Goal: Register for event/course

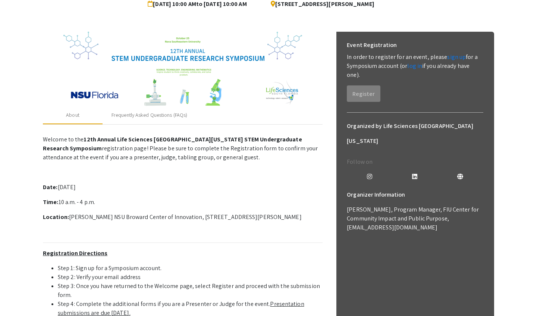
scroll to position [81, 0]
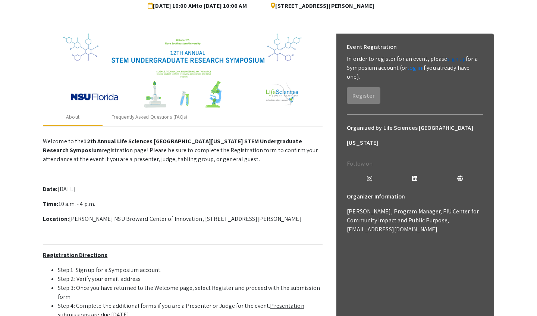
click at [224, 61] on link "sign up" at bounding box center [457, 59] width 19 height 8
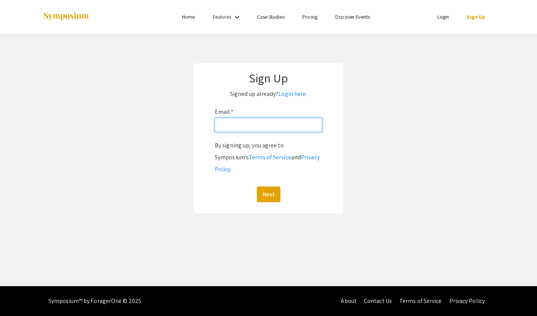
click at [224, 125] on input "Email: *" at bounding box center [268, 125] width 107 height 14
type input "a"
type input "[EMAIL_ADDRESS][DOMAIN_NAME]"
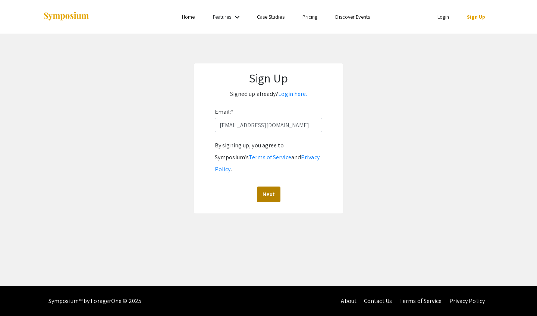
click at [224, 187] on button "Next" at bounding box center [269, 195] width 24 height 16
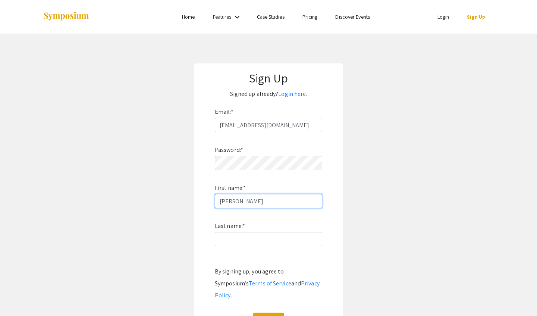
type input "[PERSON_NAME]"
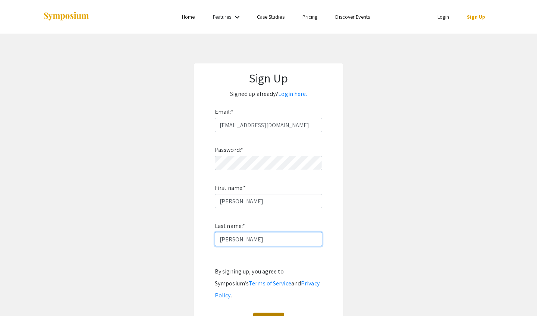
type input "[PERSON_NAME]"
click at [224, 198] on button "Sign Up" at bounding box center [268, 321] width 31 height 16
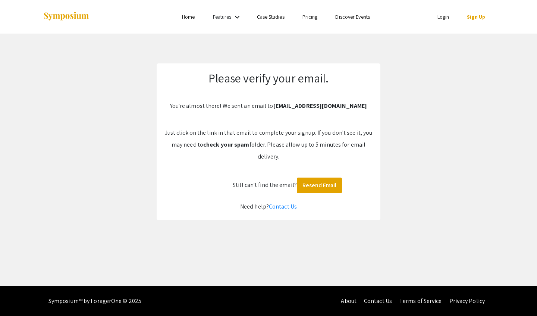
click at [224, 16] on link "Login" at bounding box center [444, 16] width 12 height 7
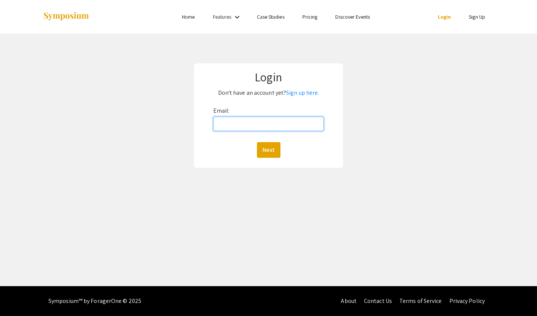
type input "[EMAIL_ADDRESS][DOMAIN_NAME]"
click at [224, 150] on button "Next" at bounding box center [269, 150] width 24 height 16
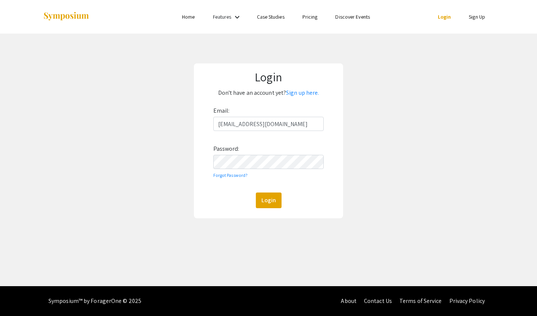
click at [224, 153] on div "Email: [EMAIL_ADDRESS][DOMAIN_NAME] Password: Forgot Password? Login" at bounding box center [268, 156] width 111 height 103
click at [224, 198] on button "Login" at bounding box center [269, 201] width 26 height 16
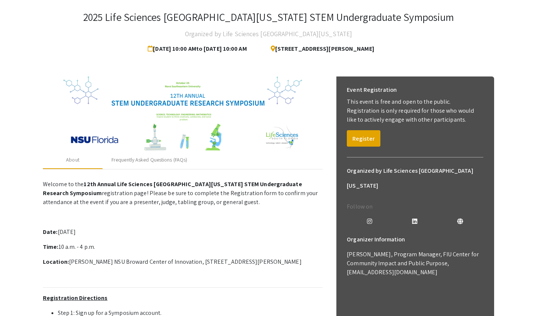
scroll to position [38, 0]
click at [224, 139] on button "Register" at bounding box center [364, 138] width 34 height 16
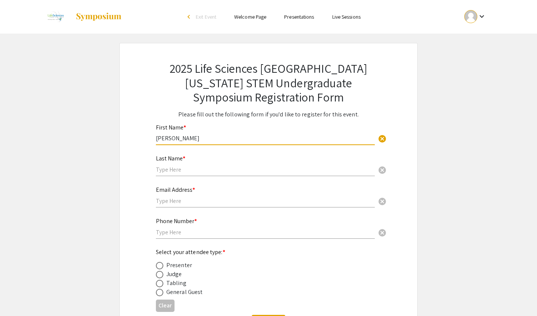
type input "[PERSON_NAME]"
click at [185, 176] on div "Last Name * cancel" at bounding box center [265, 166] width 219 height 36
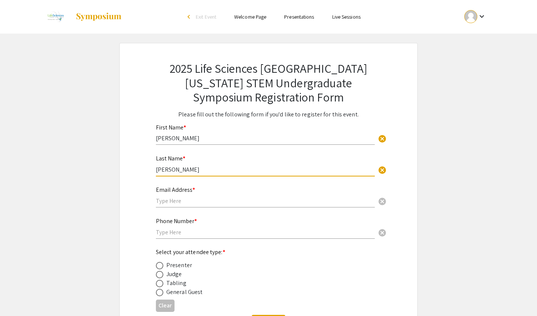
type input "[PERSON_NAME]"
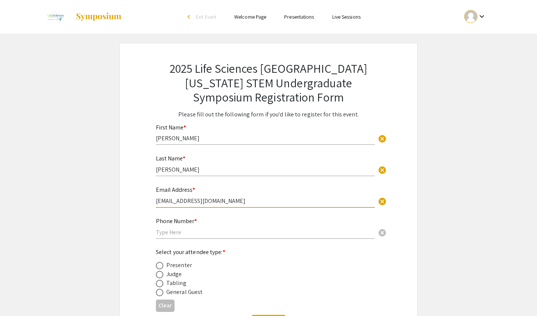
type input "[EMAIL_ADDRESS][DOMAIN_NAME]"
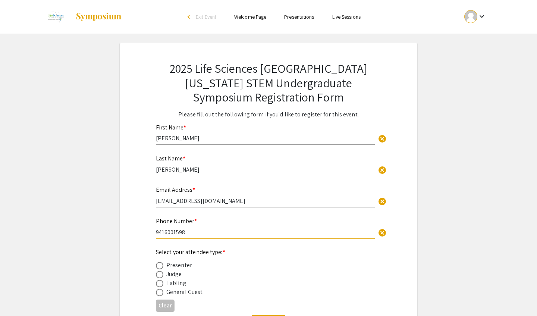
type input "9416001598"
click at [161, 198] on span at bounding box center [159, 292] width 7 height 7
click at [161, 198] on input "radio" at bounding box center [159, 292] width 7 height 7
radio input "true"
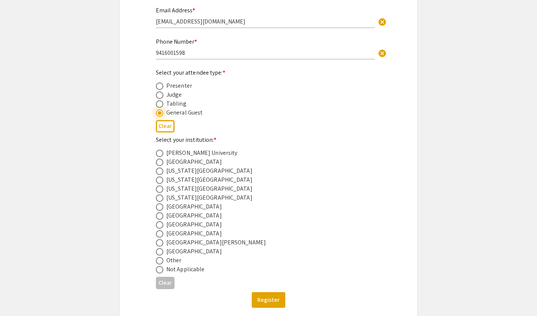
scroll to position [181, 0]
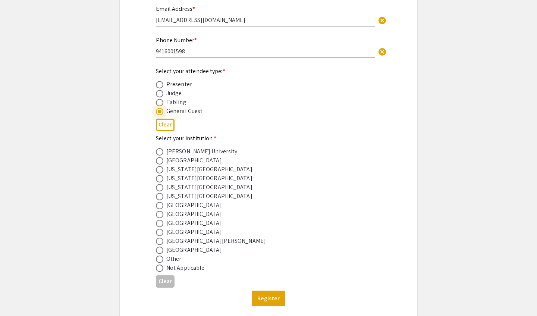
click at [158, 198] on span at bounding box center [159, 223] width 7 height 7
click at [158, 198] on input "radio" at bounding box center [159, 223] width 7 height 7
radio input "true"
click at [224, 198] on button "Register" at bounding box center [269, 299] width 34 height 16
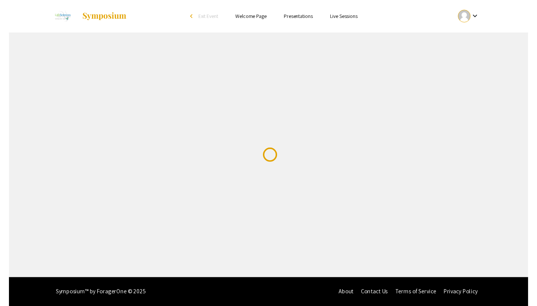
scroll to position [0, 0]
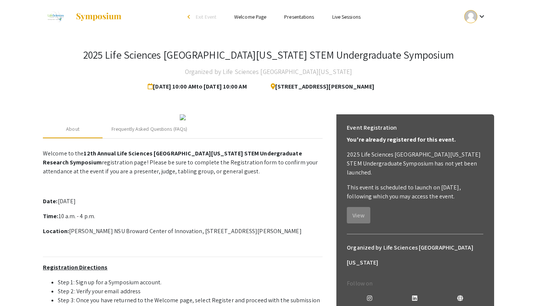
click at [274, 86] on span "[STREET_ADDRESS][PERSON_NAME]" at bounding box center [320, 86] width 110 height 15
click at [371, 47] on div "2025 Life Sciences South Florida STEM Undergraduate Symposium Organized by Life…" at bounding box center [268, 260] width 463 height 453
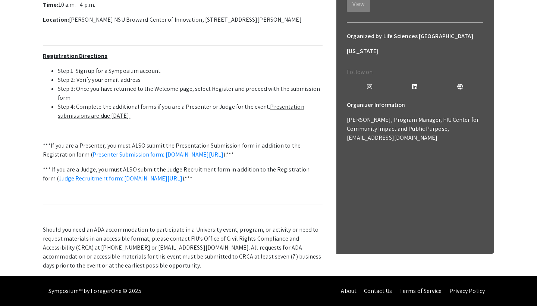
scroll to position [247, 0]
click at [224, 158] on link "Presenter Submission form: [DOMAIN_NAME][URL]" at bounding box center [158, 154] width 131 height 8
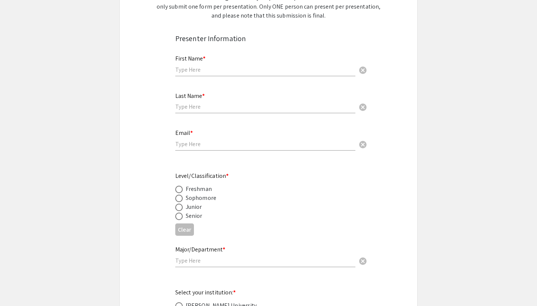
scroll to position [142, 0]
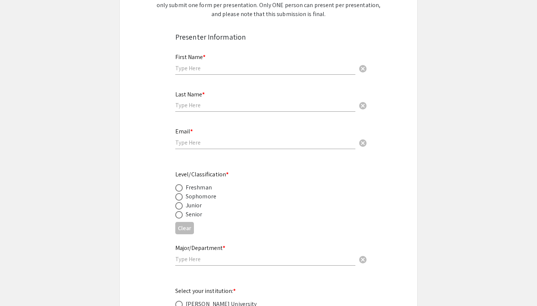
click at [190, 197] on div "Sophomore" at bounding box center [201, 196] width 31 height 9
click at [178, 196] on span at bounding box center [178, 196] width 7 height 7
click at [178, 196] on input "radio" at bounding box center [178, 196] width 7 height 7
radio input "true"
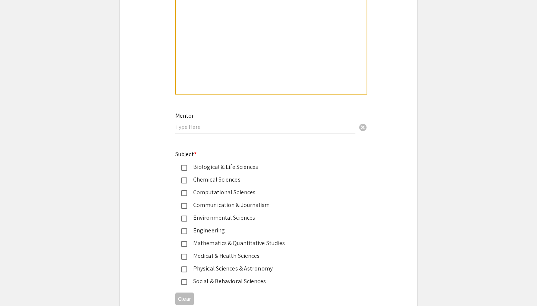
scroll to position [839, 0]
click at [247, 124] on input "text" at bounding box center [265, 126] width 180 height 8
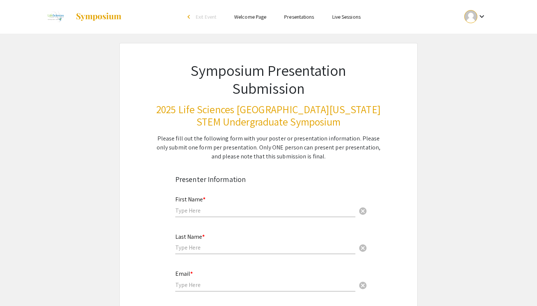
scroll to position [0, 0]
